Goal: Task Accomplishment & Management: Manage account settings

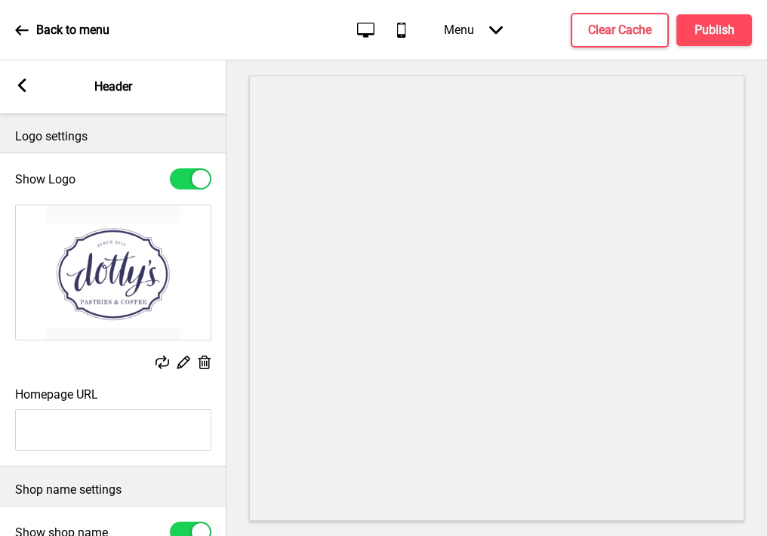
click at [22, 84] on icon at bounding box center [22, 86] width 8 height 14
click at [148, 84] on p "General Settings" at bounding box center [169, 87] width 88 height 17
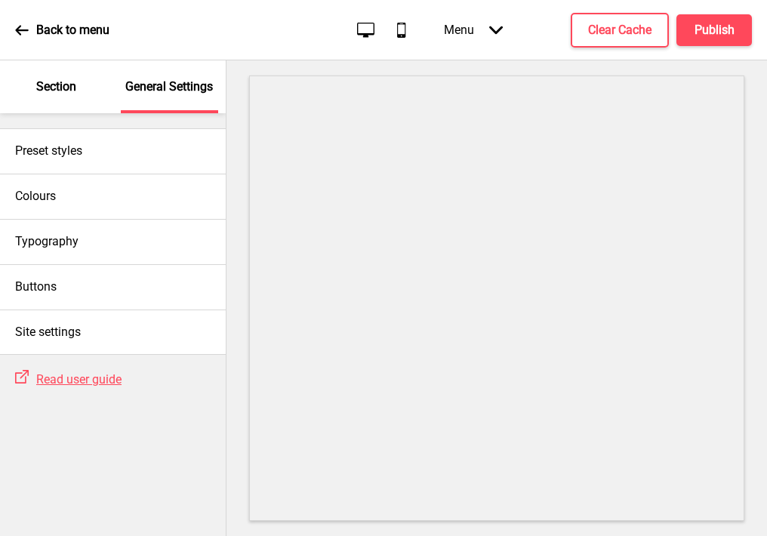
click at [72, 94] on p "Section" at bounding box center [56, 87] width 40 height 17
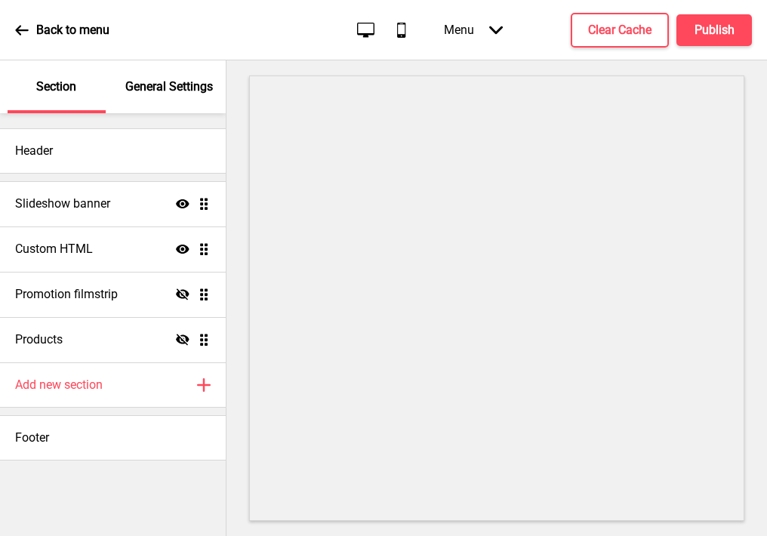
click at [20, 28] on icon at bounding box center [22, 30] width 14 height 14
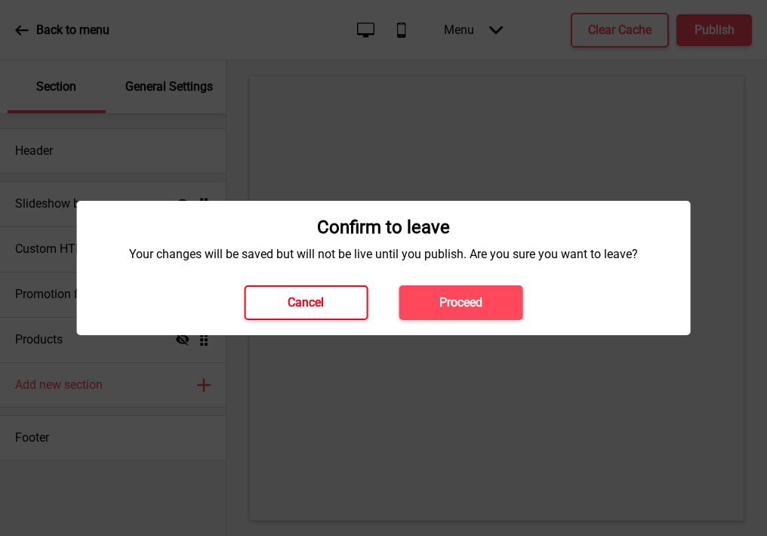
click at [314, 300] on h4 "Cancel" at bounding box center [306, 302] width 36 height 17
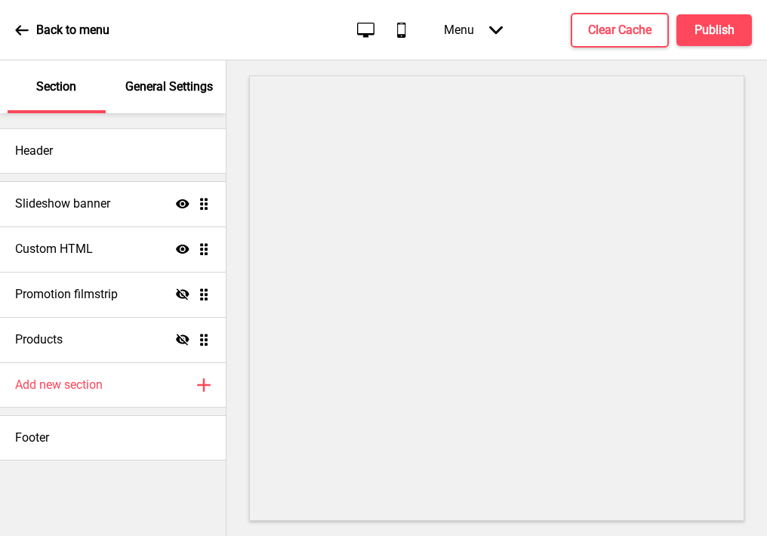
click at [25, 26] on icon at bounding box center [22, 30] width 14 height 14
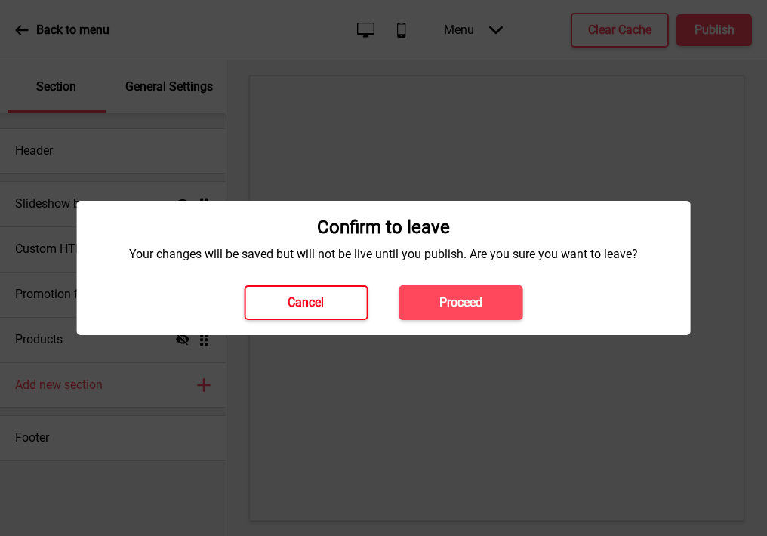
click at [257, 304] on button "Cancel" at bounding box center [306, 302] width 124 height 35
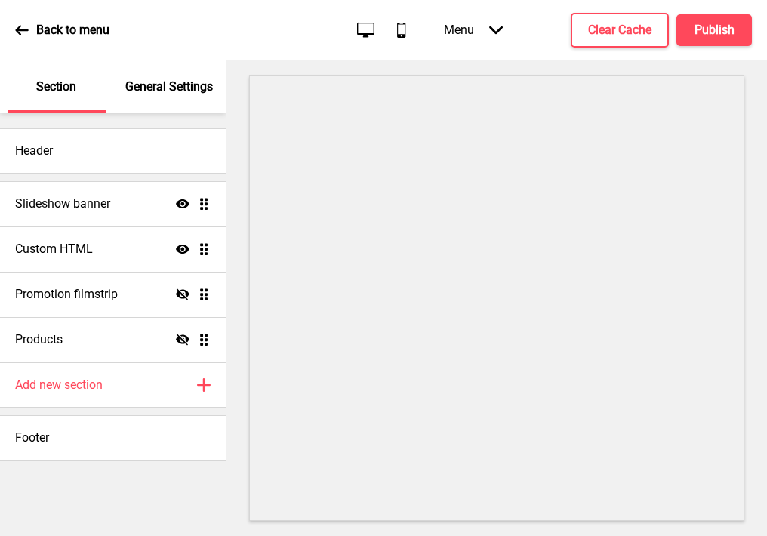
click at [25, 27] on icon at bounding box center [22, 30] width 14 height 14
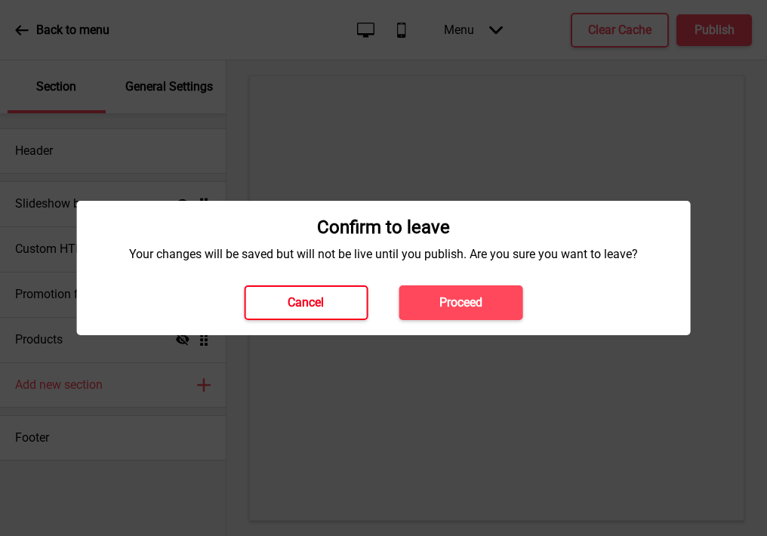
click at [293, 312] on button "Cancel" at bounding box center [306, 302] width 124 height 35
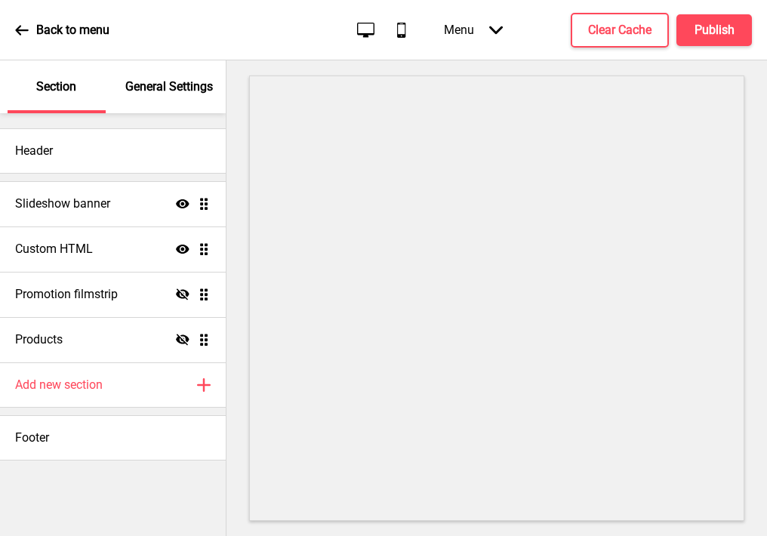
click at [17, 29] on icon at bounding box center [21, 30] width 13 height 10
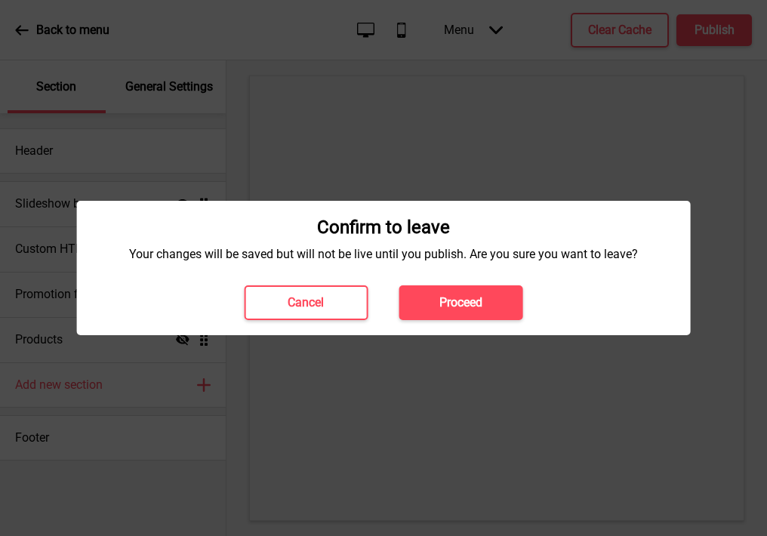
click at [463, 300] on h4 "Proceed" at bounding box center [460, 302] width 43 height 17
